Goal: Task Accomplishment & Management: Manage account settings

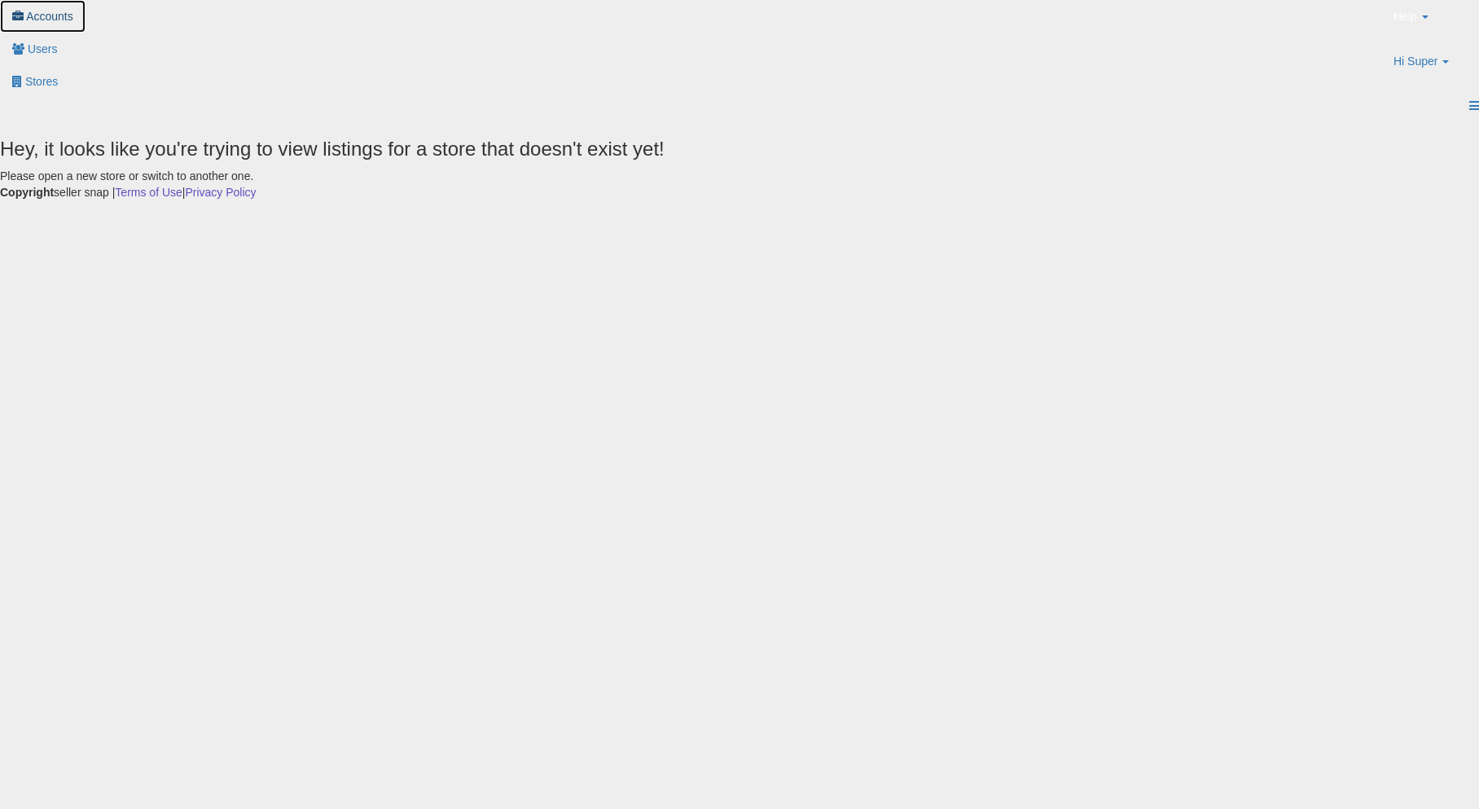
click at [86, 33] on link "Accounts" at bounding box center [43, 16] width 86 height 33
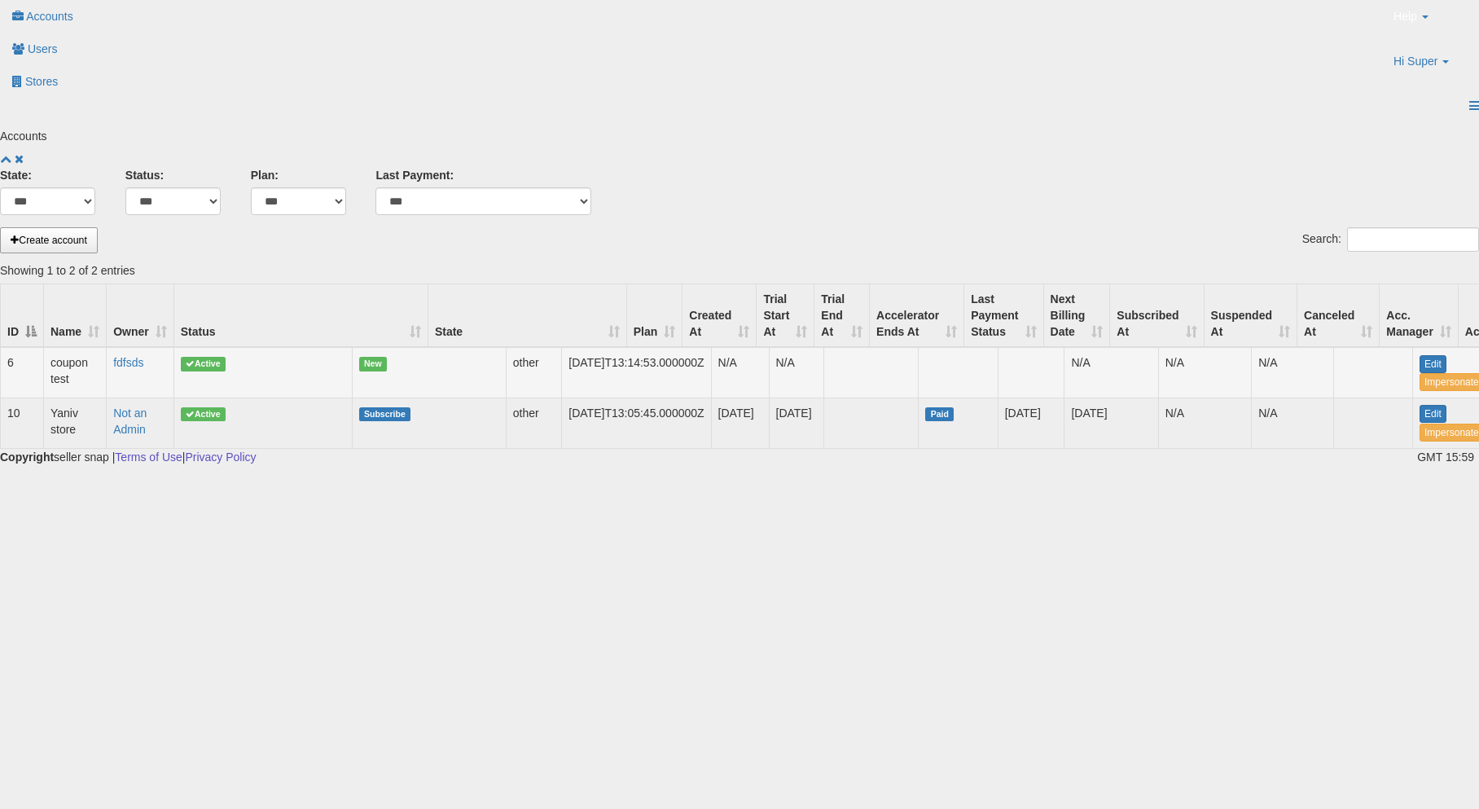
scroll to position [0, 100]
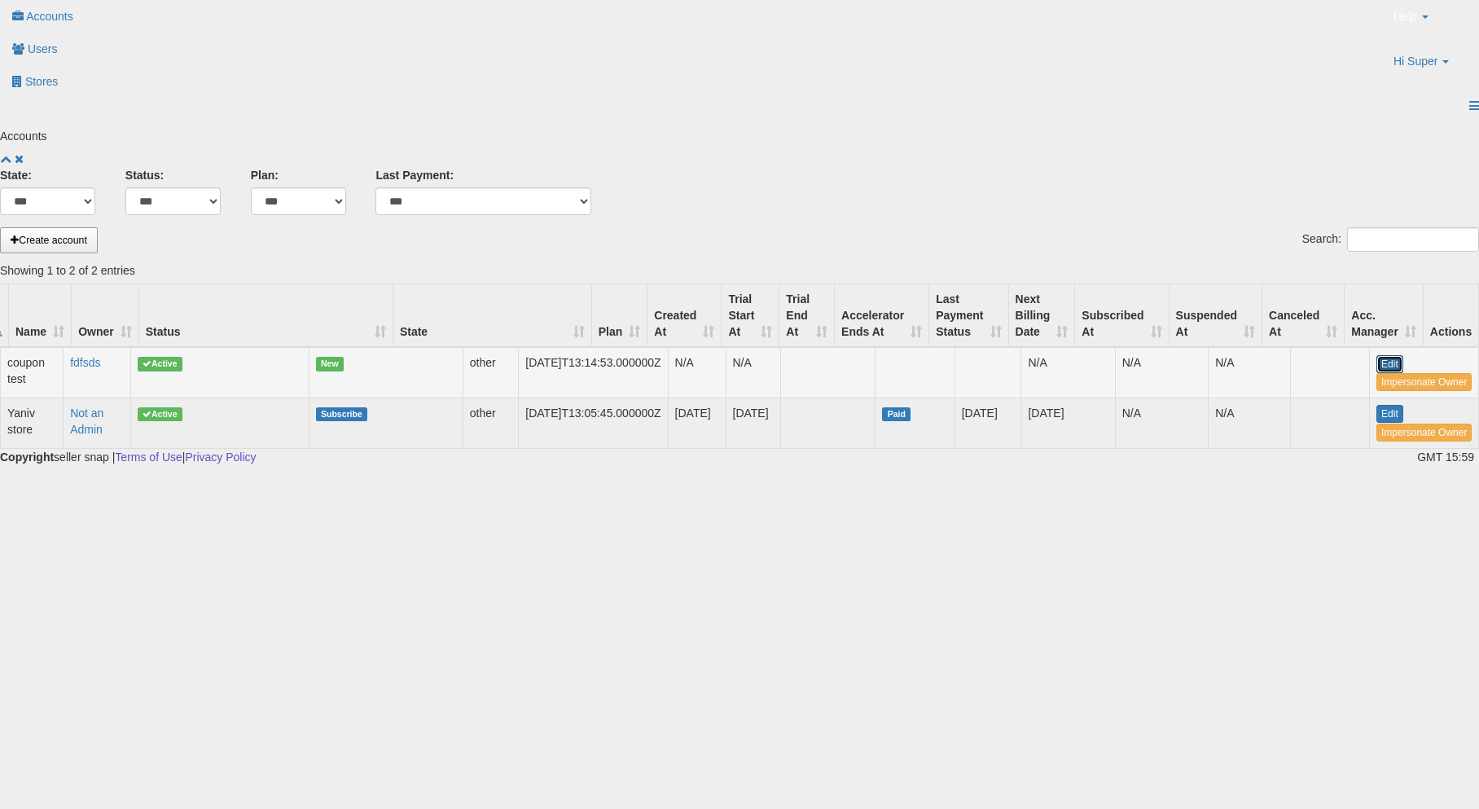
click at [1376, 355] on link "Edit" at bounding box center [1389, 364] width 27 height 18
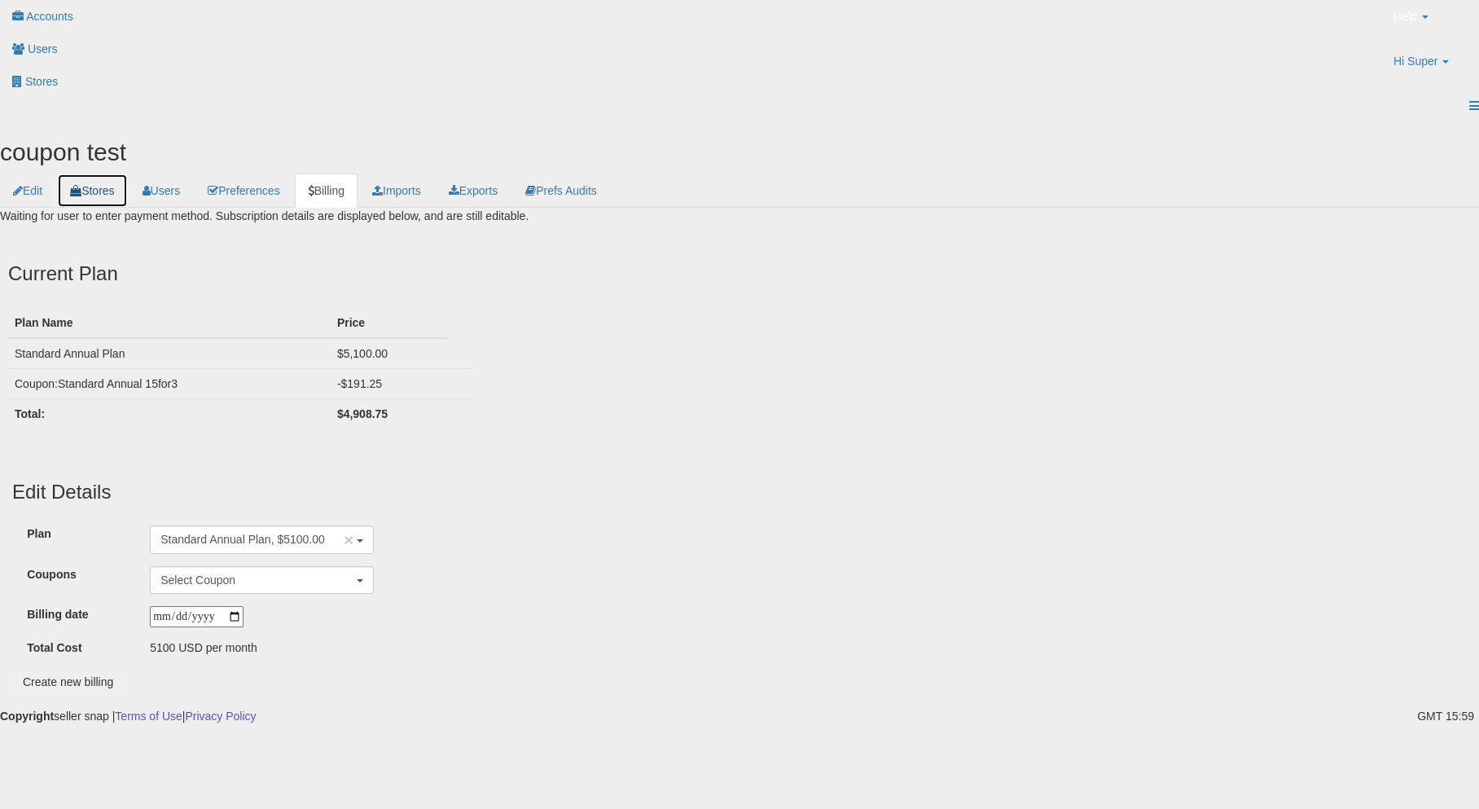
click at [127, 173] on link "Stores" at bounding box center [92, 190] width 70 height 34
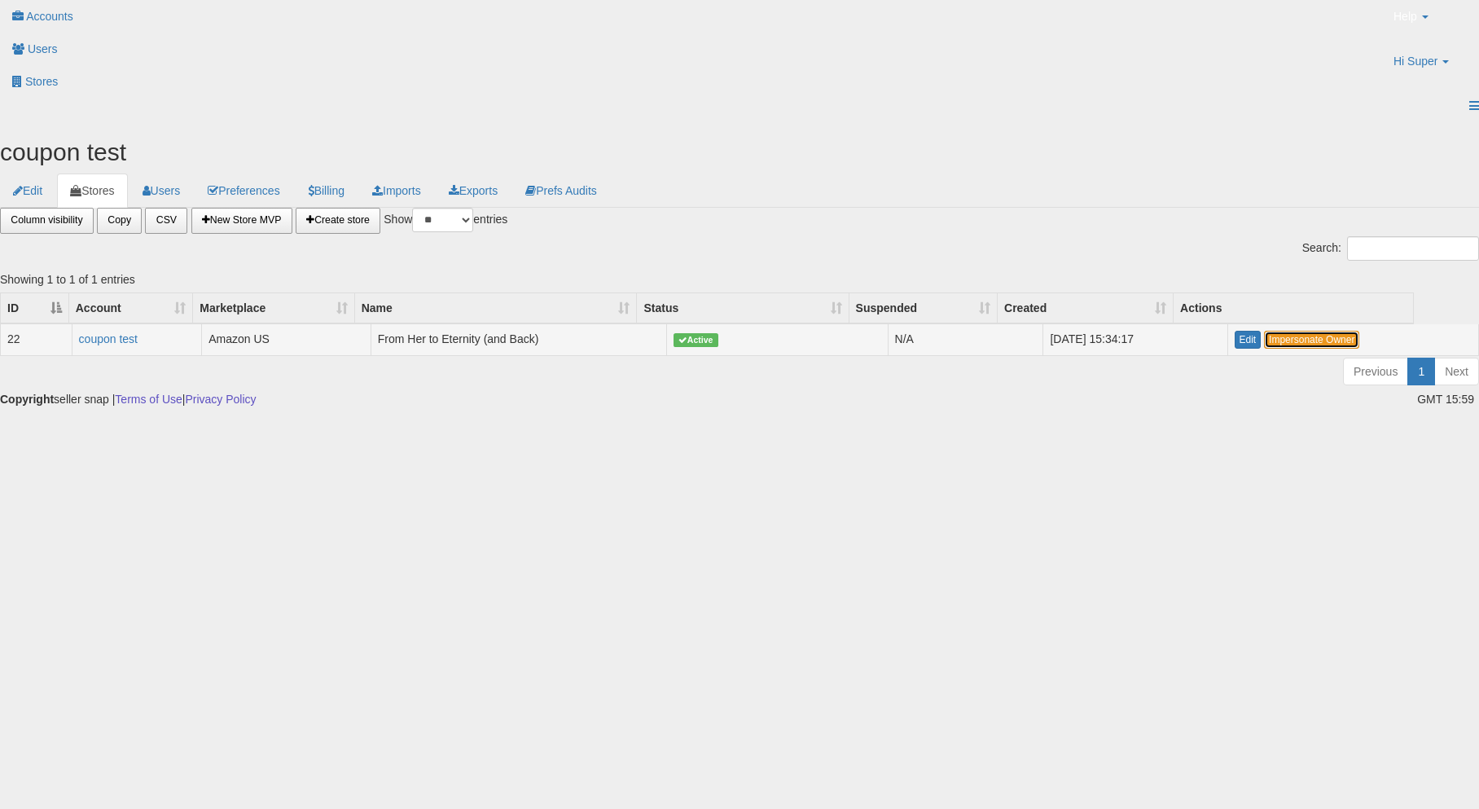
click at [1269, 331] on link "Impersonate Owner" at bounding box center [1311, 340] width 95 height 18
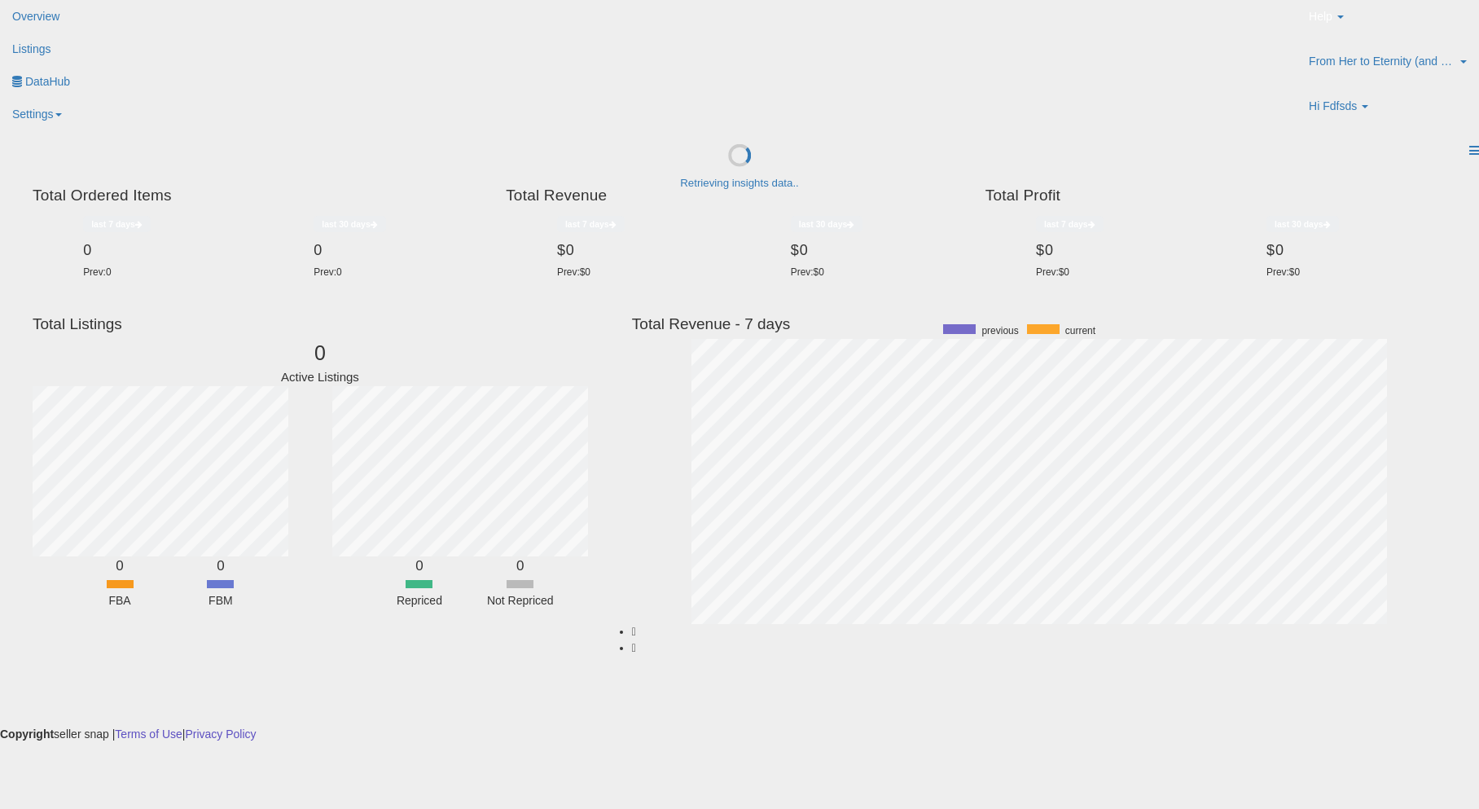
scroll to position [308, 772]
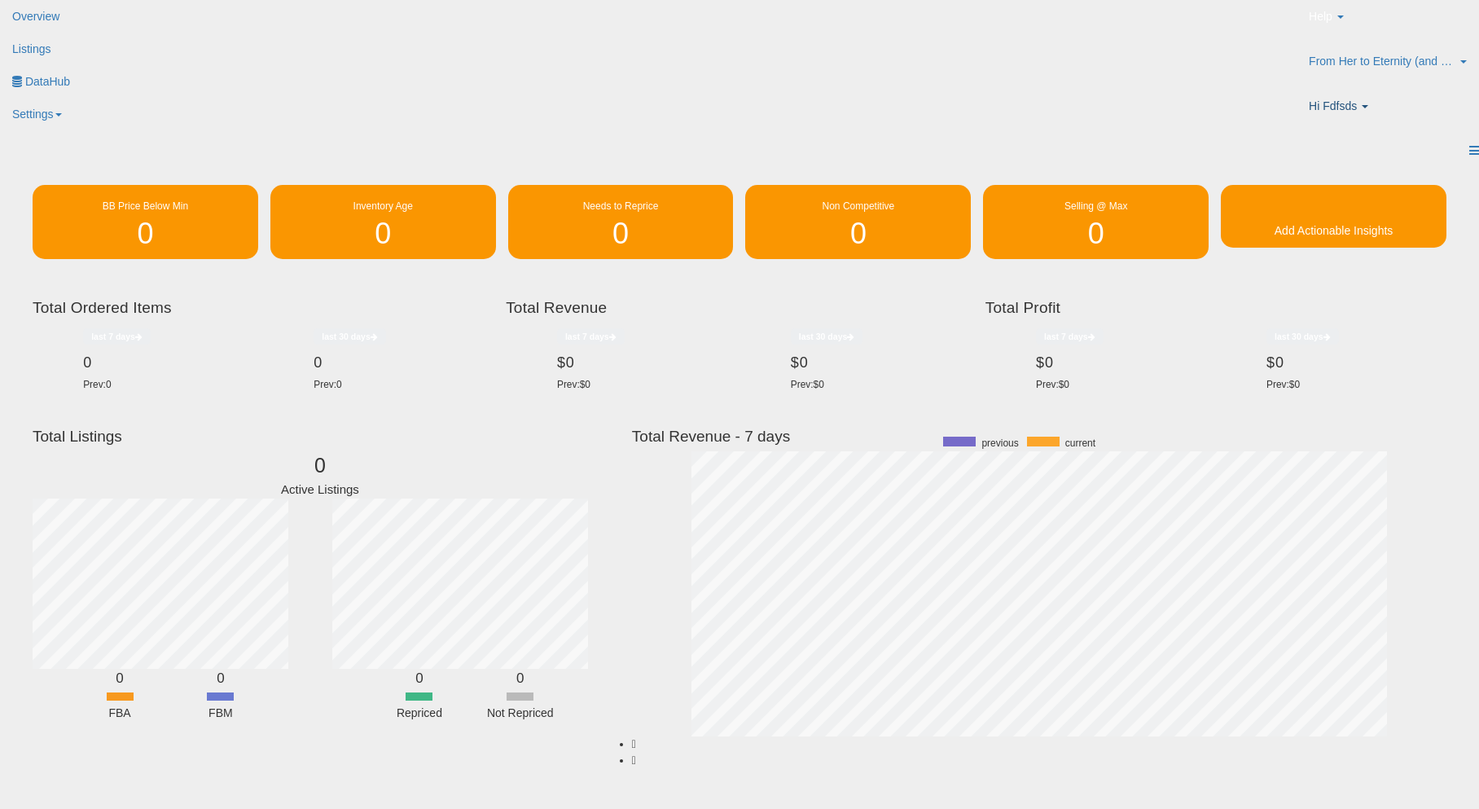
click at [1371, 98] on p "Hi Fdfsds" at bounding box center [1388, 108] width 158 height 20
click at [1357, 143] on link "Account" at bounding box center [1362, 149] width 42 height 13
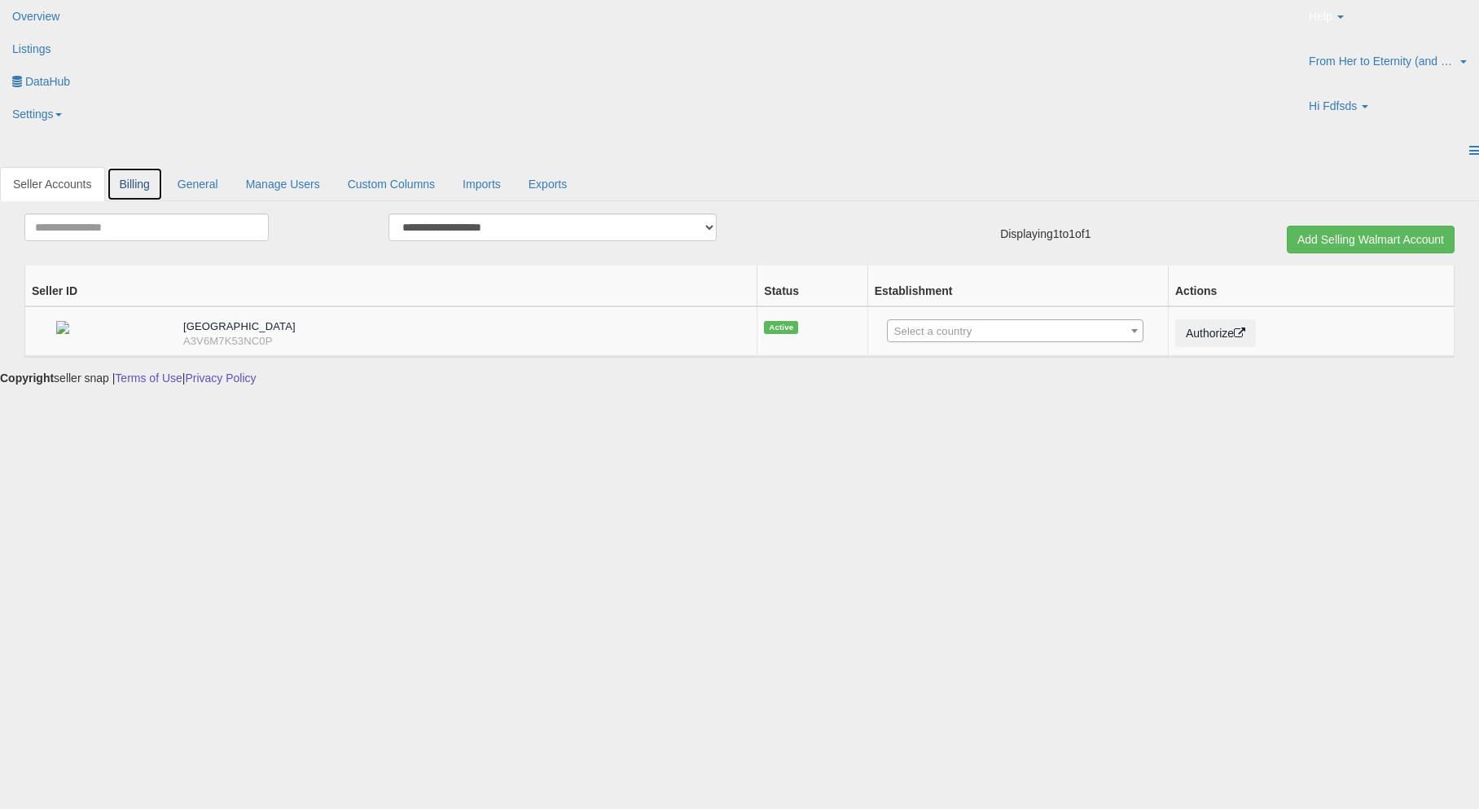
click at [163, 167] on link "Billing" at bounding box center [135, 184] width 56 height 34
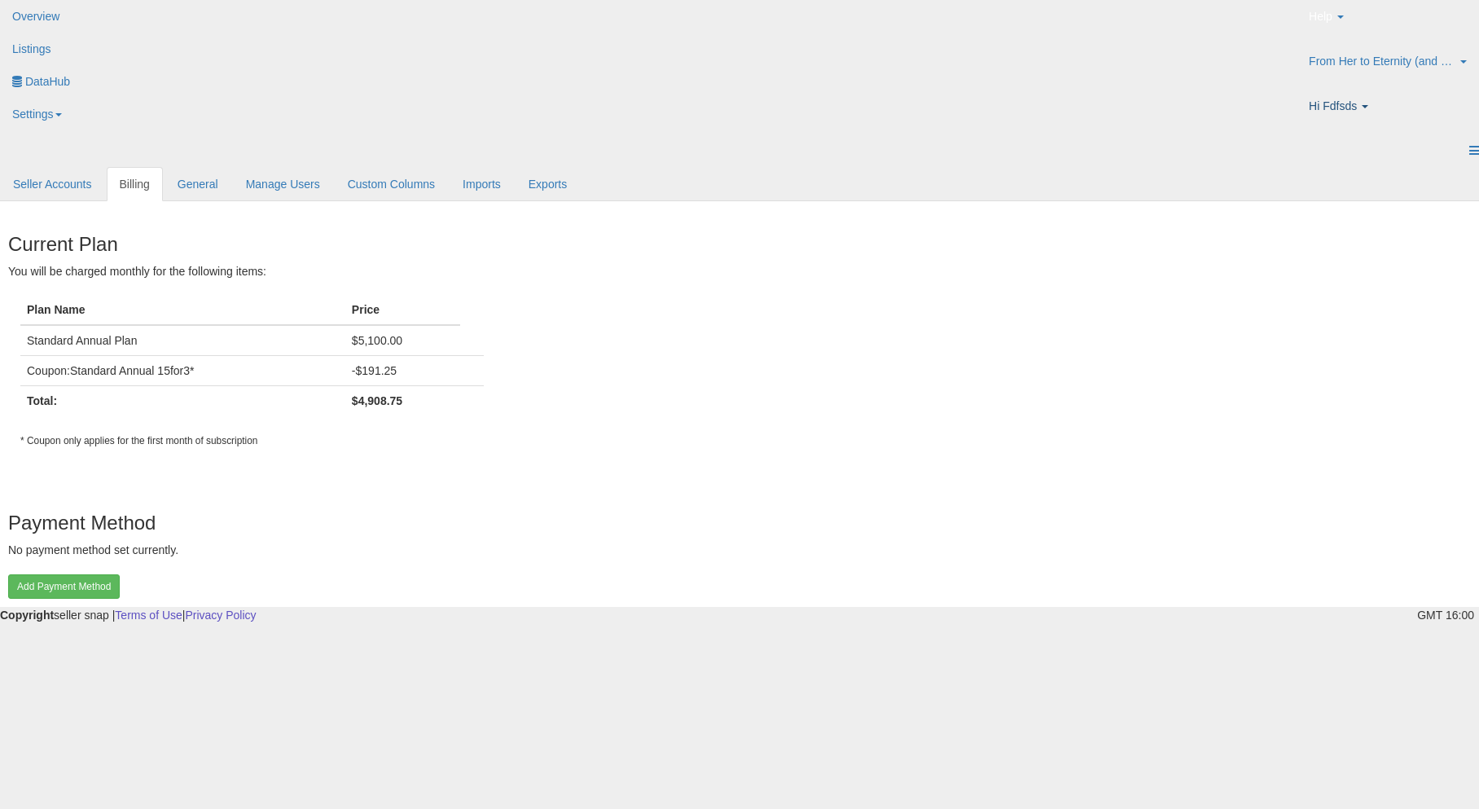
click at [1357, 98] on span "Hi Fdfsds" at bounding box center [1333, 106] width 48 height 16
click at [1379, 191] on link "Stop impersonating" at bounding box center [1362, 197] width 99 height 13
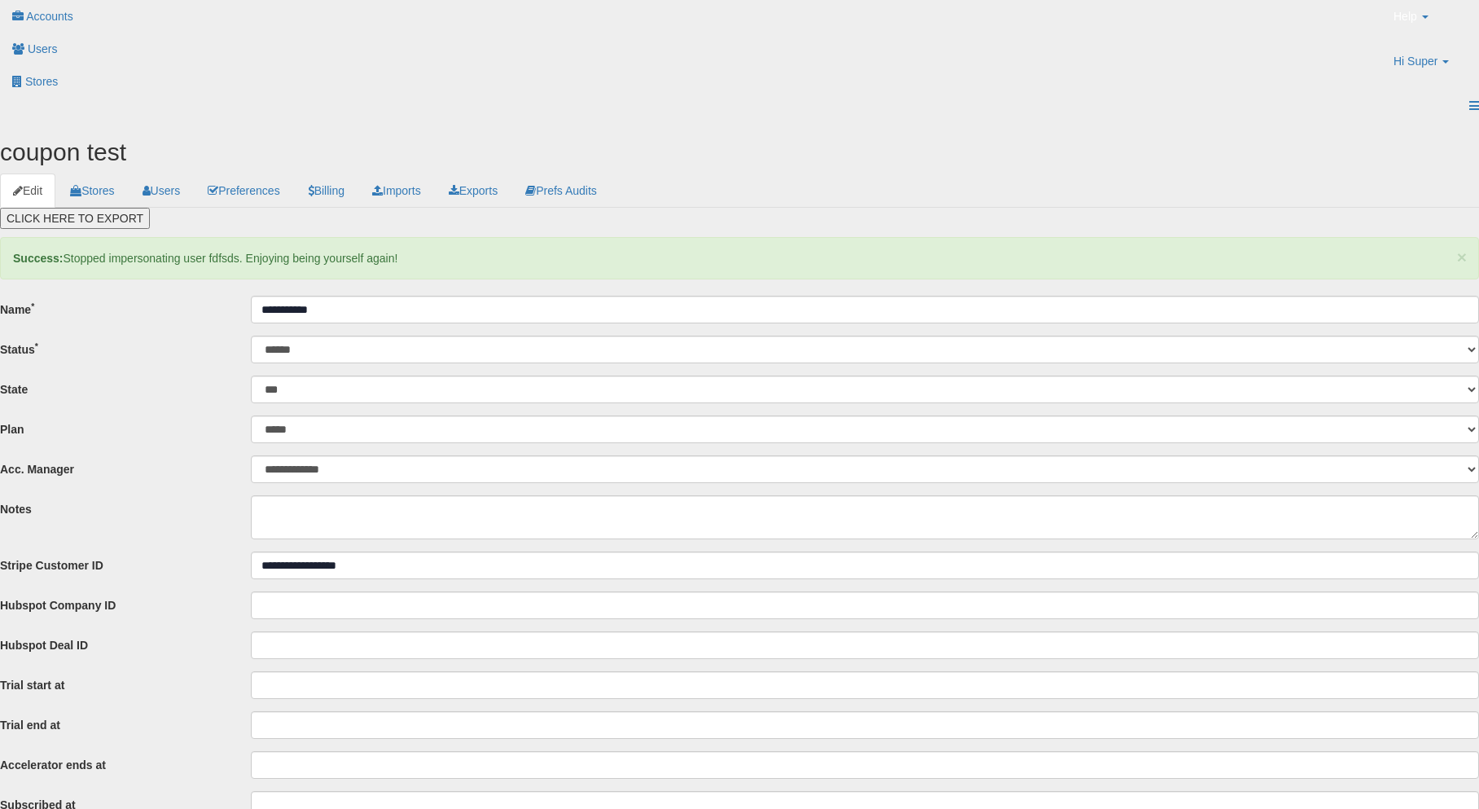
click at [357, 173] on link "Billing" at bounding box center [326, 190] width 63 height 34
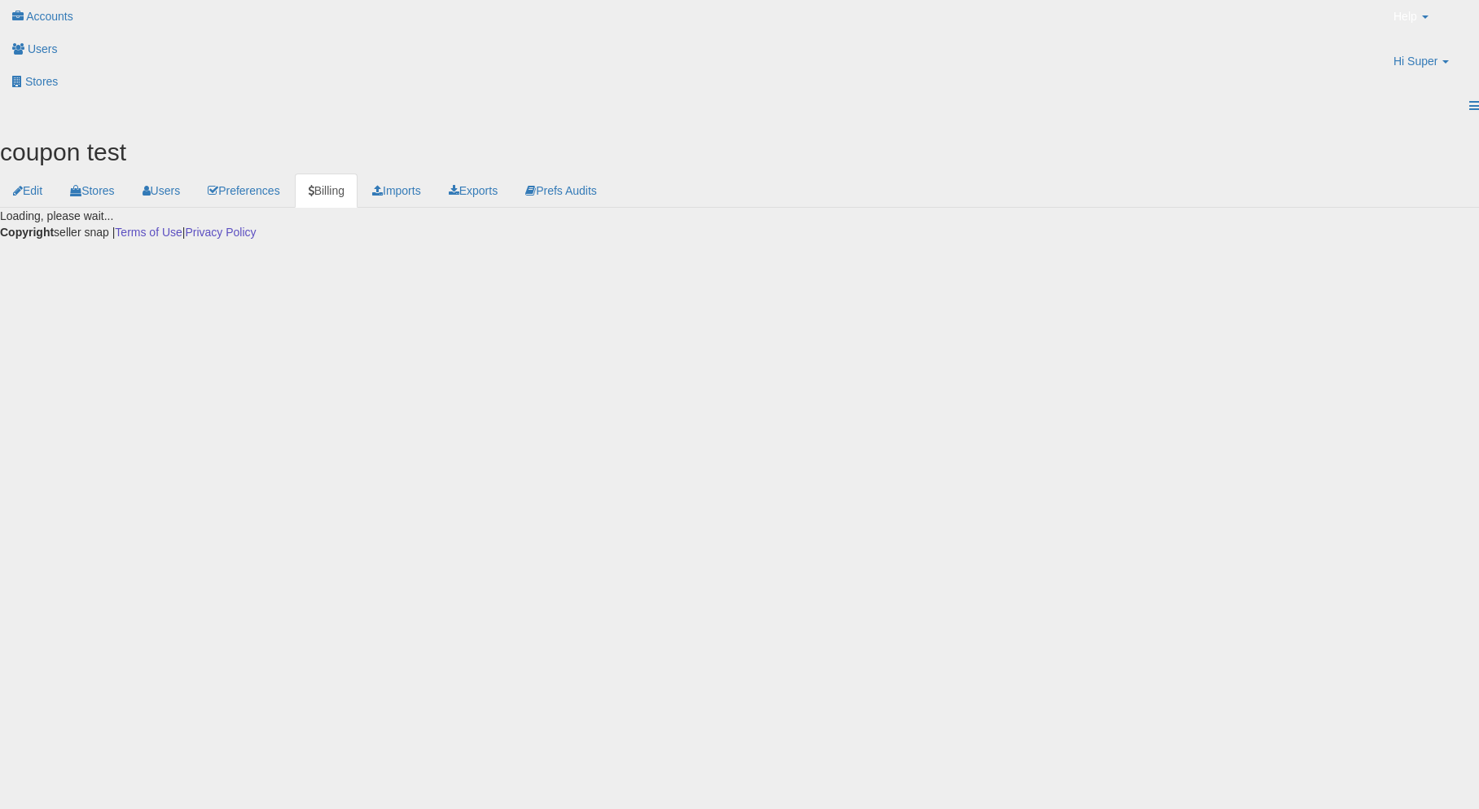
click at [357, 173] on link "Billing" at bounding box center [326, 190] width 63 height 34
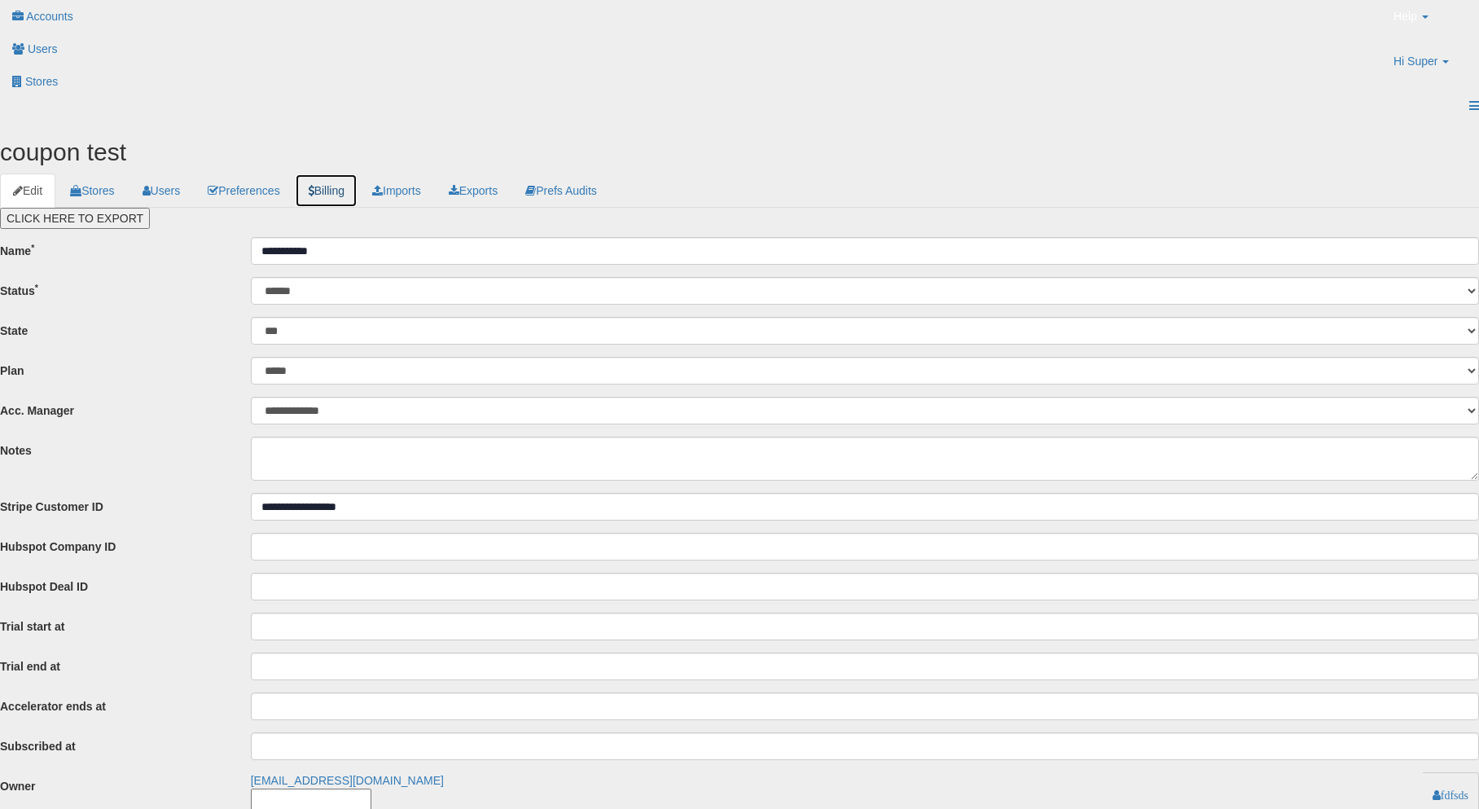
click at [357, 173] on link "Billing" at bounding box center [326, 190] width 63 height 34
